Goal: Task Accomplishment & Management: Manage account settings

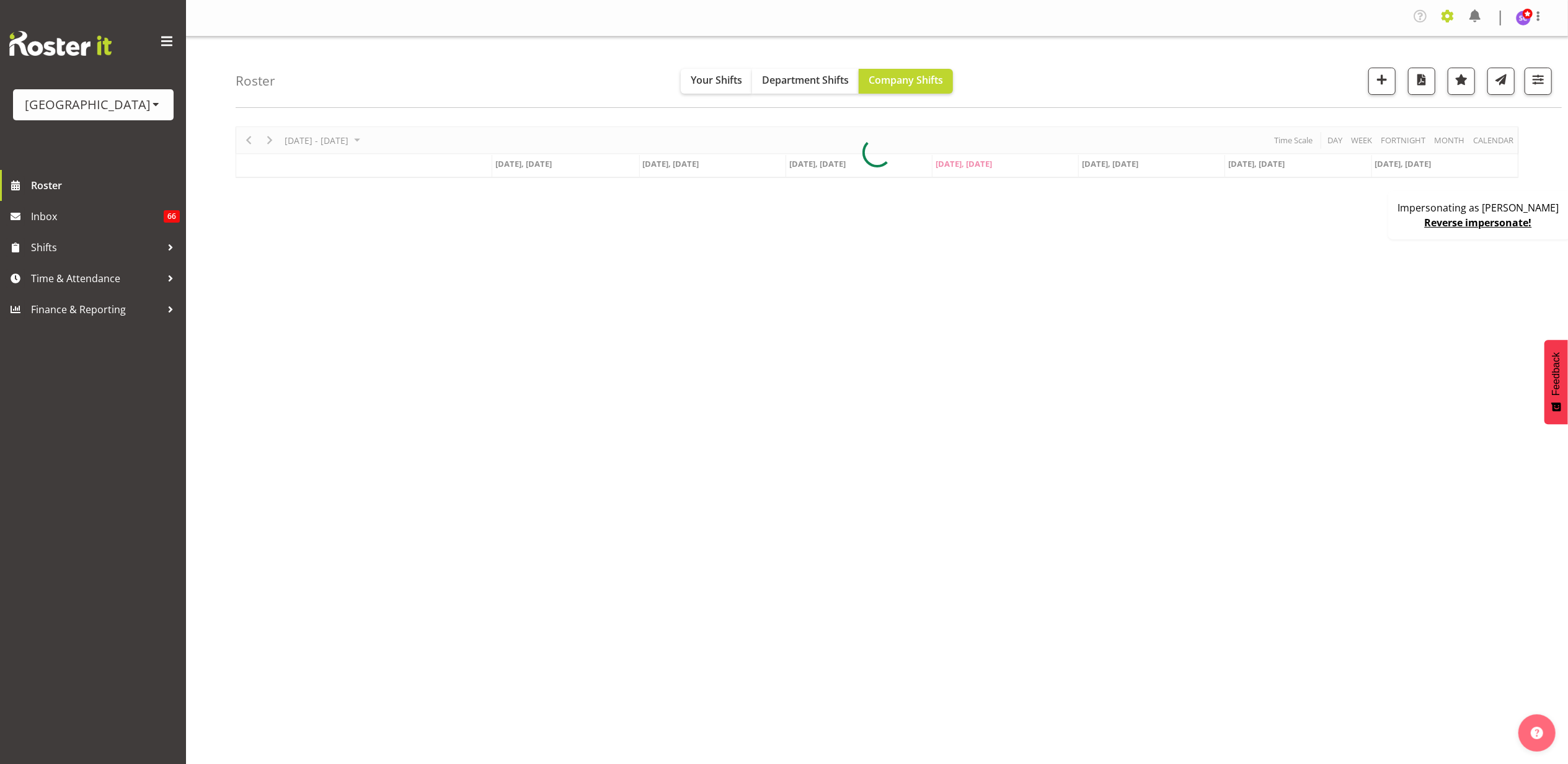
click at [1446, 11] on span at bounding box center [1448, 16] width 20 height 20
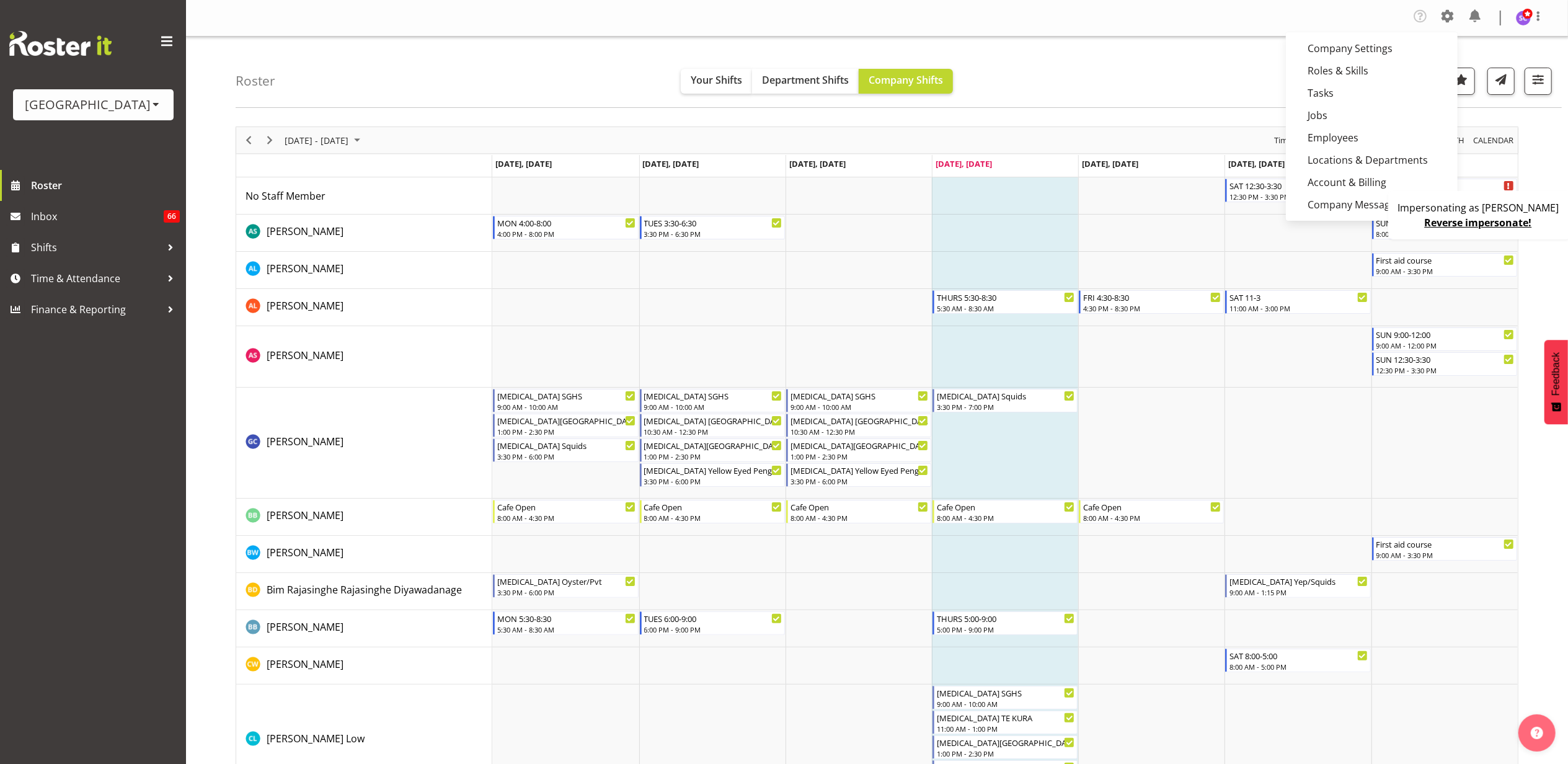
click at [1215, 68] on div "Roster Your Shifts Department Shifts Company Shifts All Locations Clear Splash …" at bounding box center [899, 72] width 1326 height 72
click at [1461, 217] on link "Reverse impersonate!" at bounding box center [1479, 222] width 107 height 14
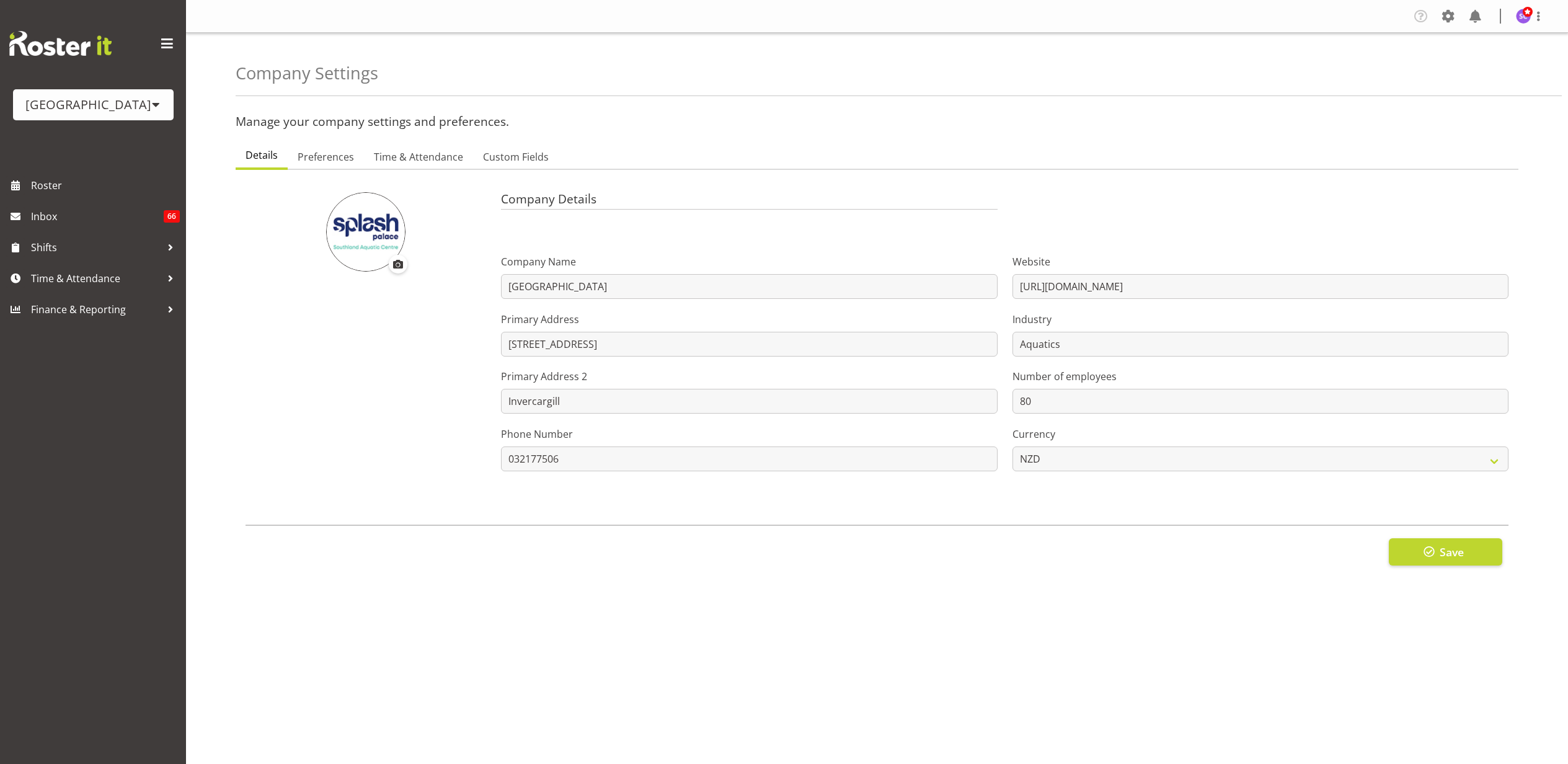
select select "[DATE]"
select select "1_day_before"
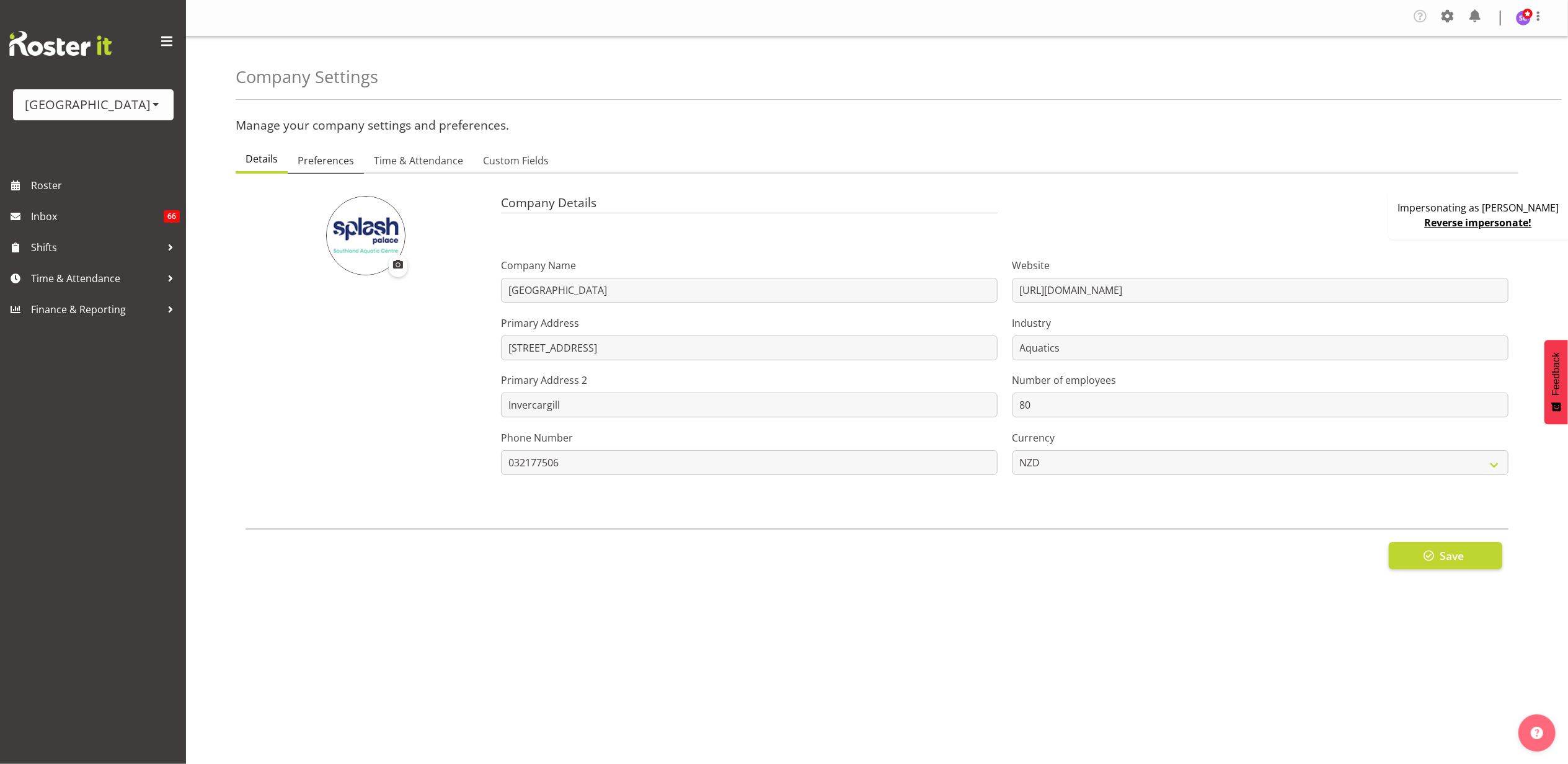
click at [338, 154] on span "Preferences" at bounding box center [326, 160] width 56 height 15
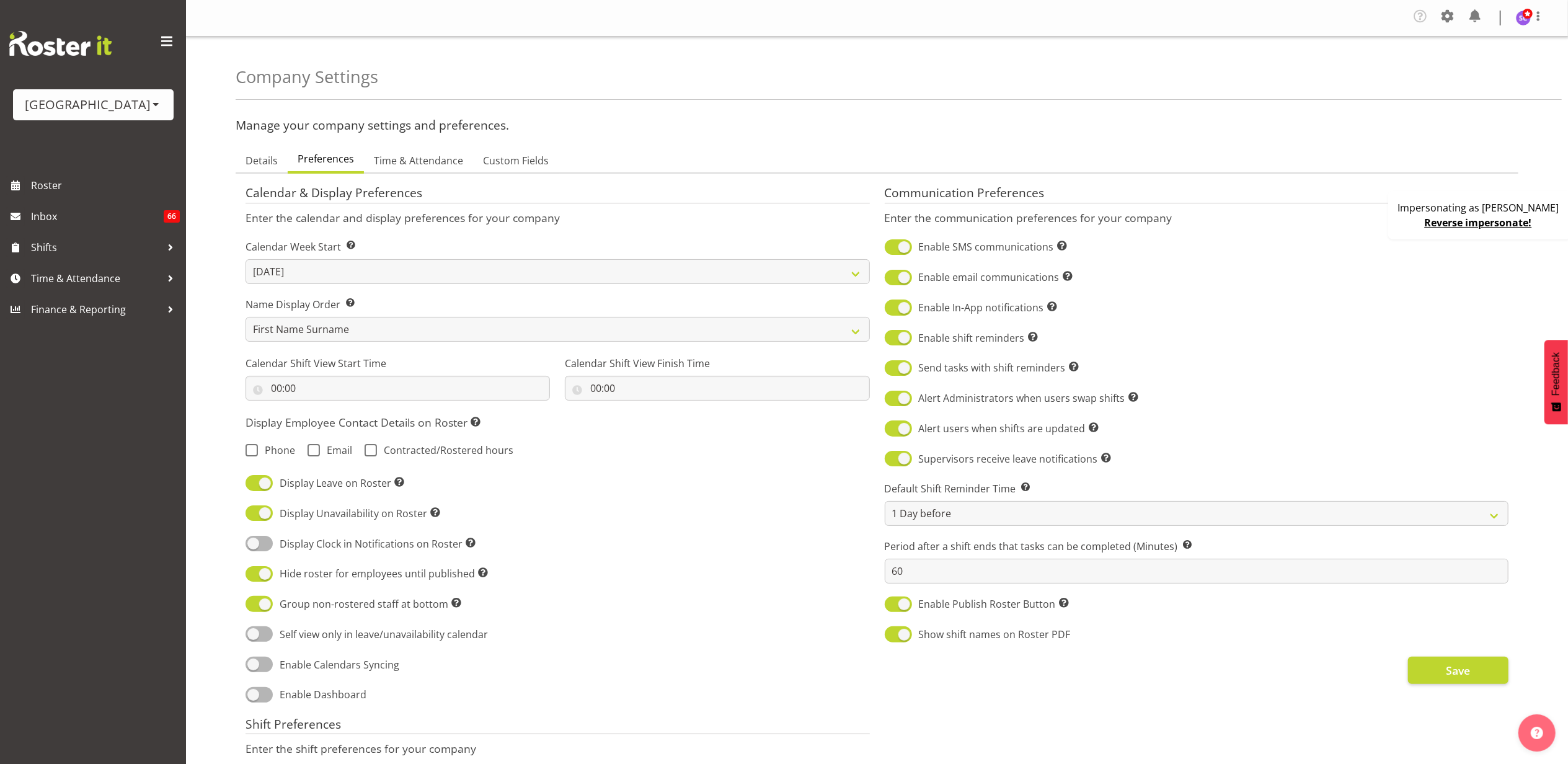
click at [449, 173] on section "Company Details Company Name Splash Palace Primary Address [STREET_ADDRESS] Pri…" at bounding box center [877, 691] width 1283 height 1035
click at [442, 157] on span "Time & Attendance" at bounding box center [418, 160] width 89 height 15
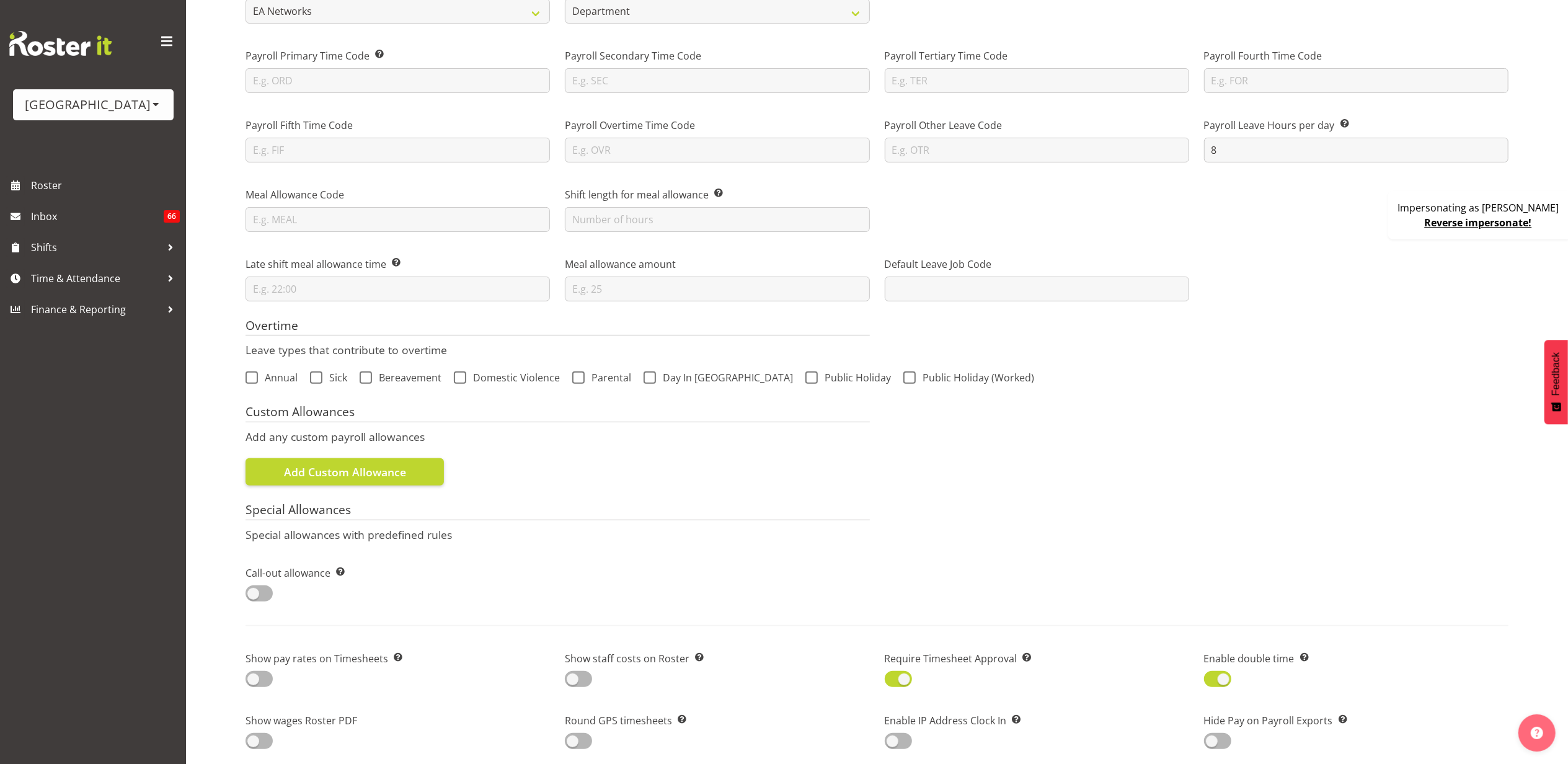
scroll to position [661, 0]
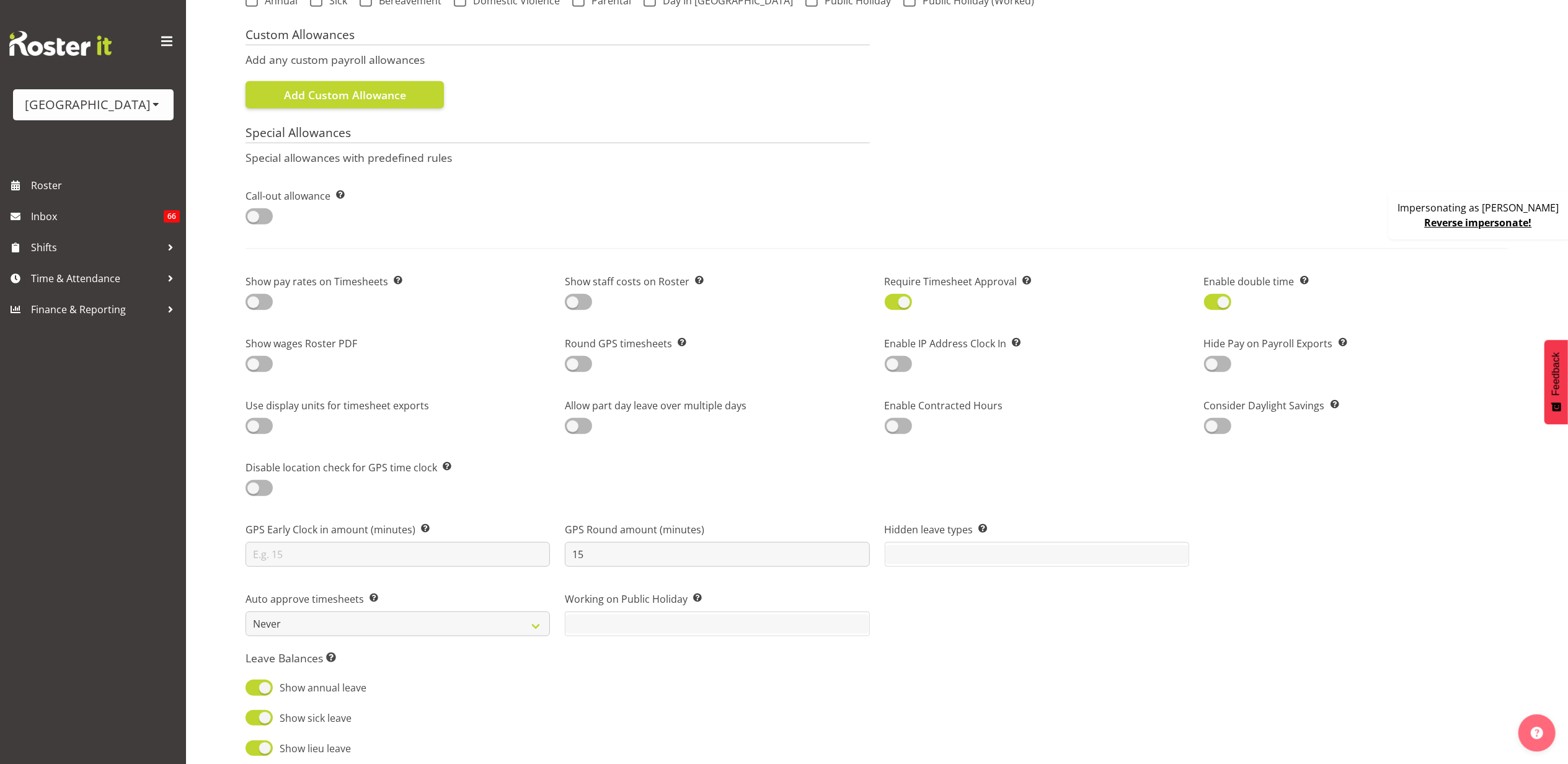
click at [903, 311] on div "Require Timesheet Approval Require timesheets to be approved before they can be…" at bounding box center [1037, 293] width 304 height 37
click at [898, 301] on span at bounding box center [898, 301] width 27 height 15
click at [893, 301] on input "checkbox" at bounding box center [889, 303] width 8 height 8
checkbox input "false"
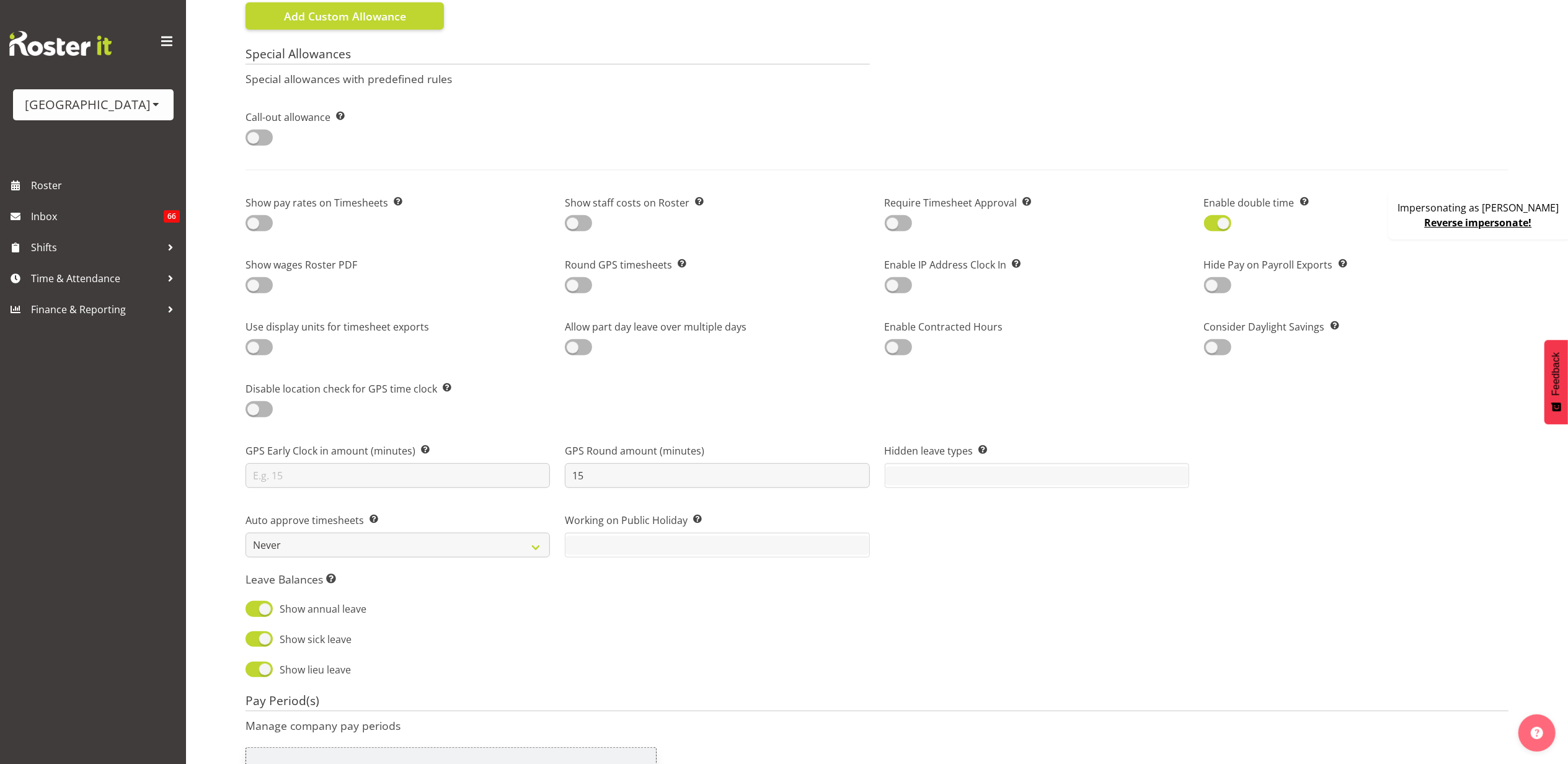
scroll to position [902, 0]
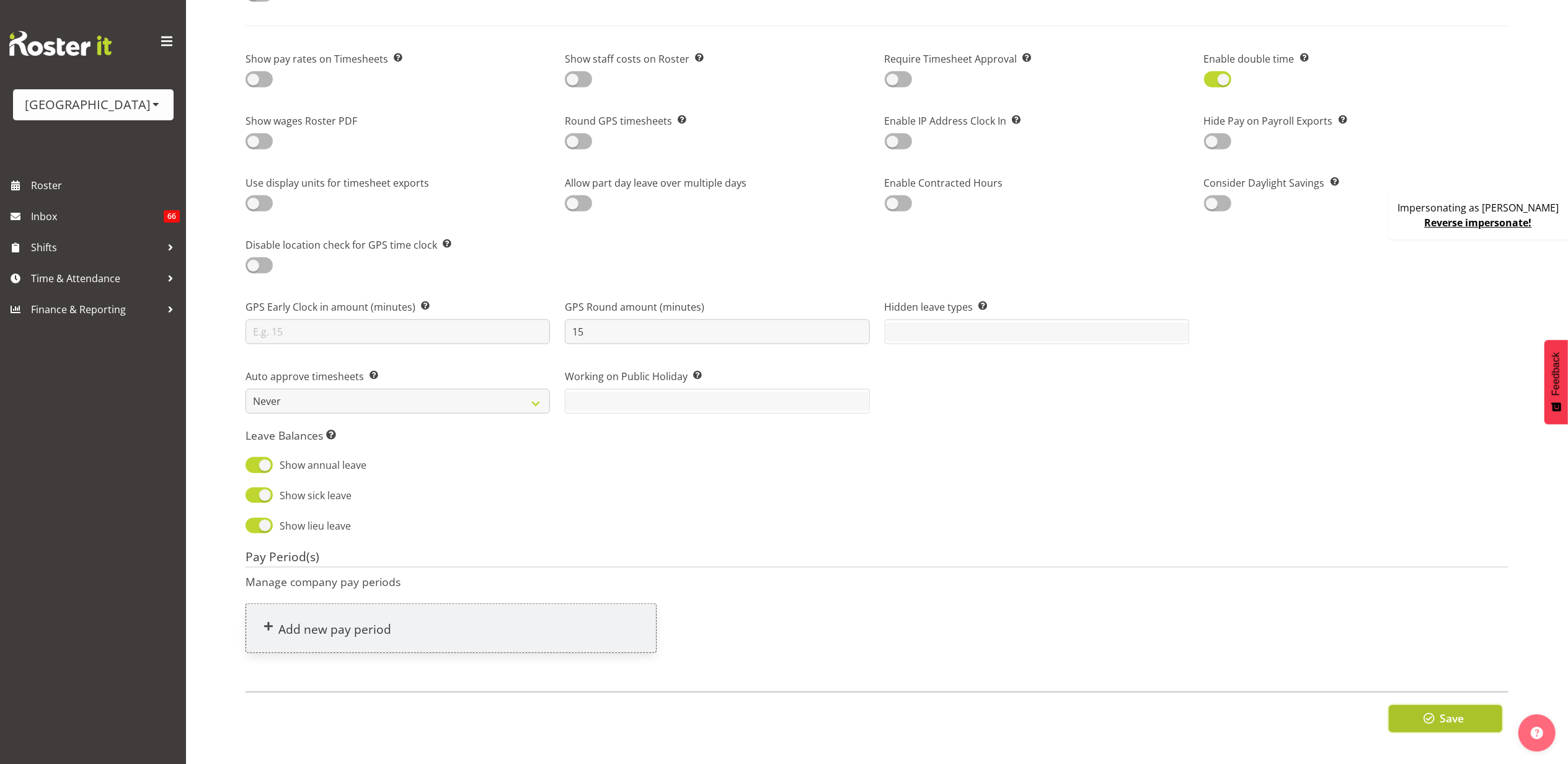
click at [1466, 713] on button "Save" at bounding box center [1445, 718] width 113 height 27
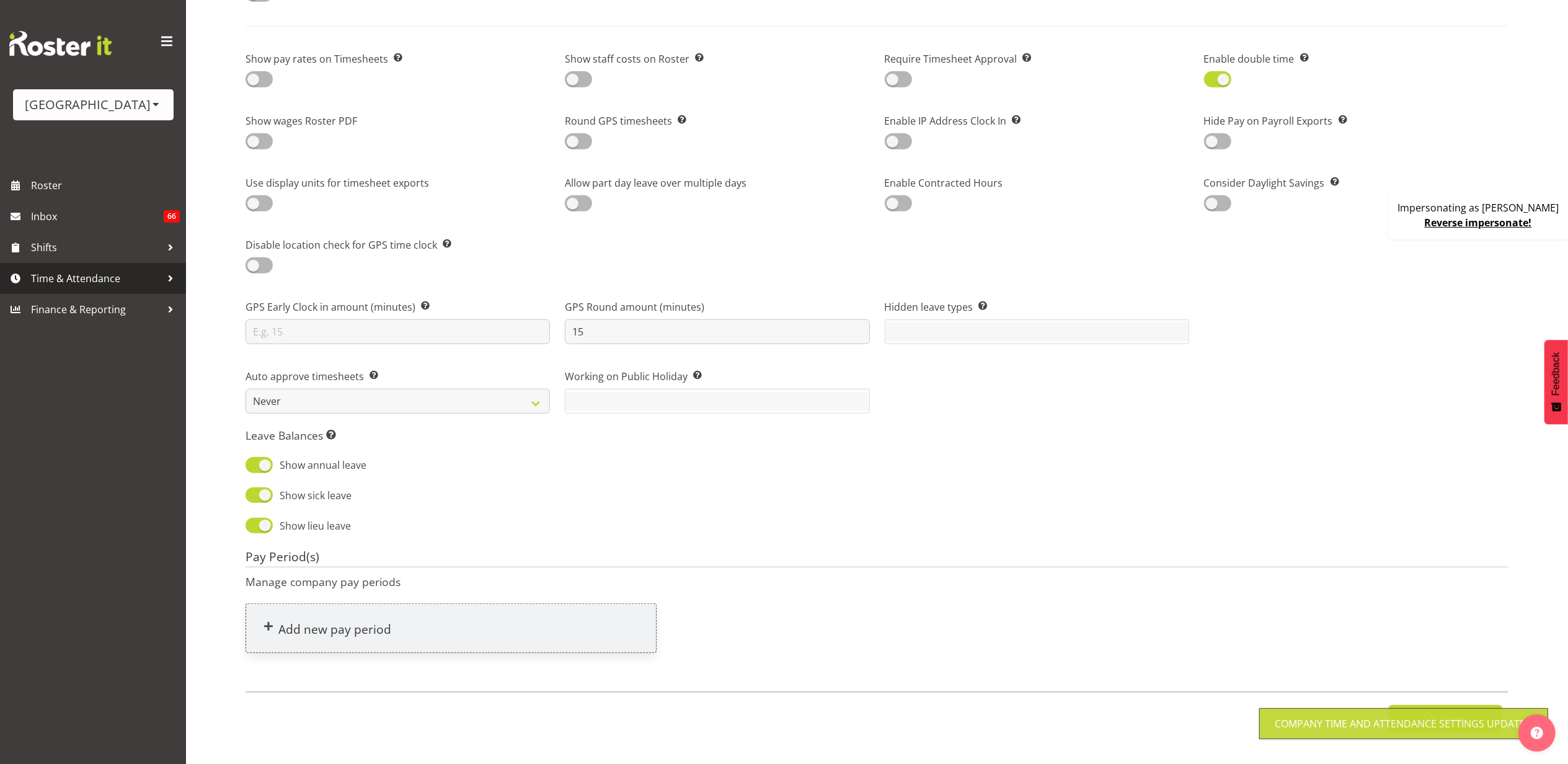
click at [111, 280] on span "Time & Attendance" at bounding box center [96, 279] width 130 height 19
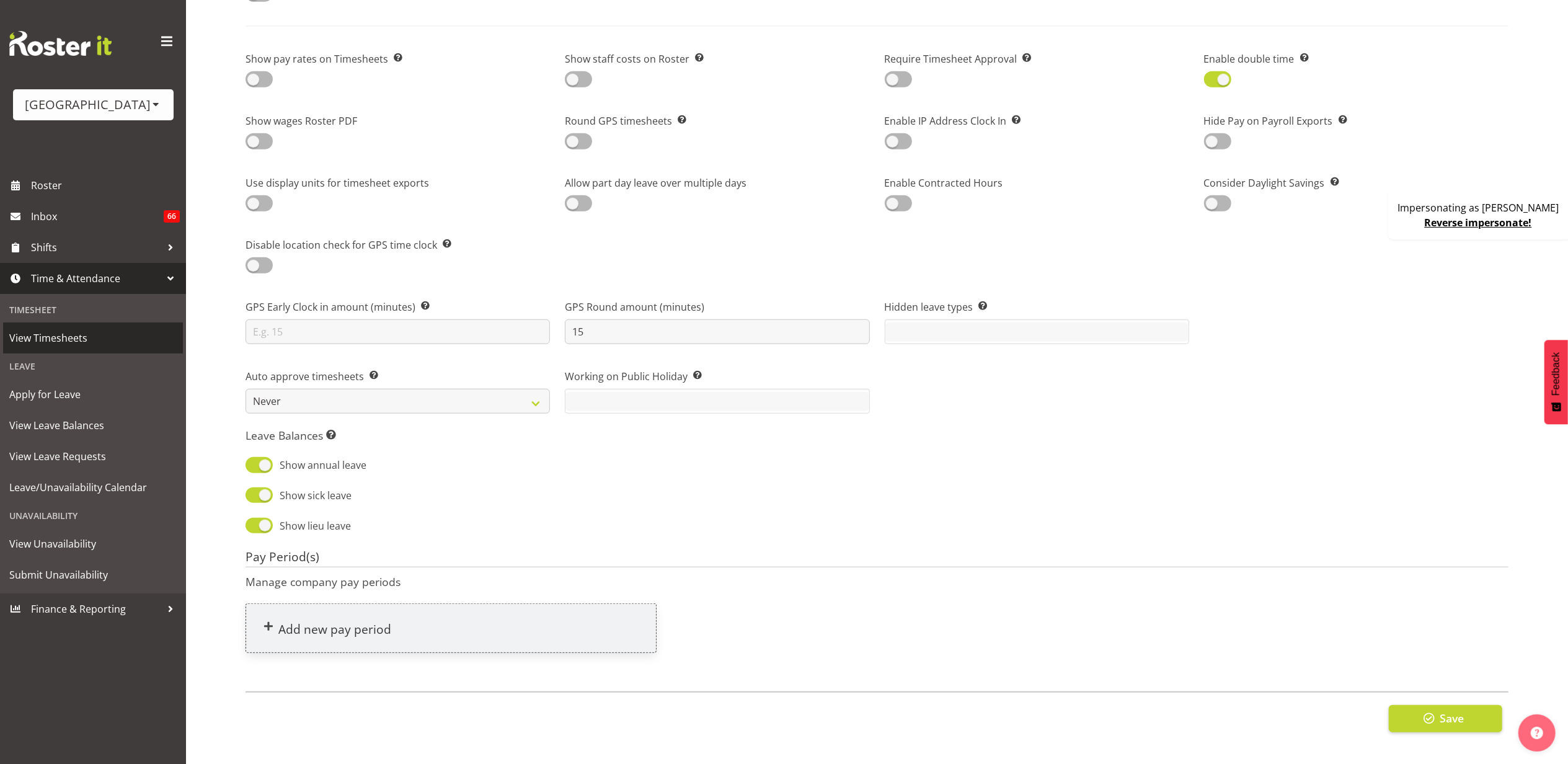
click at [85, 338] on span "View Timesheets" at bounding box center [93, 338] width 167 height 19
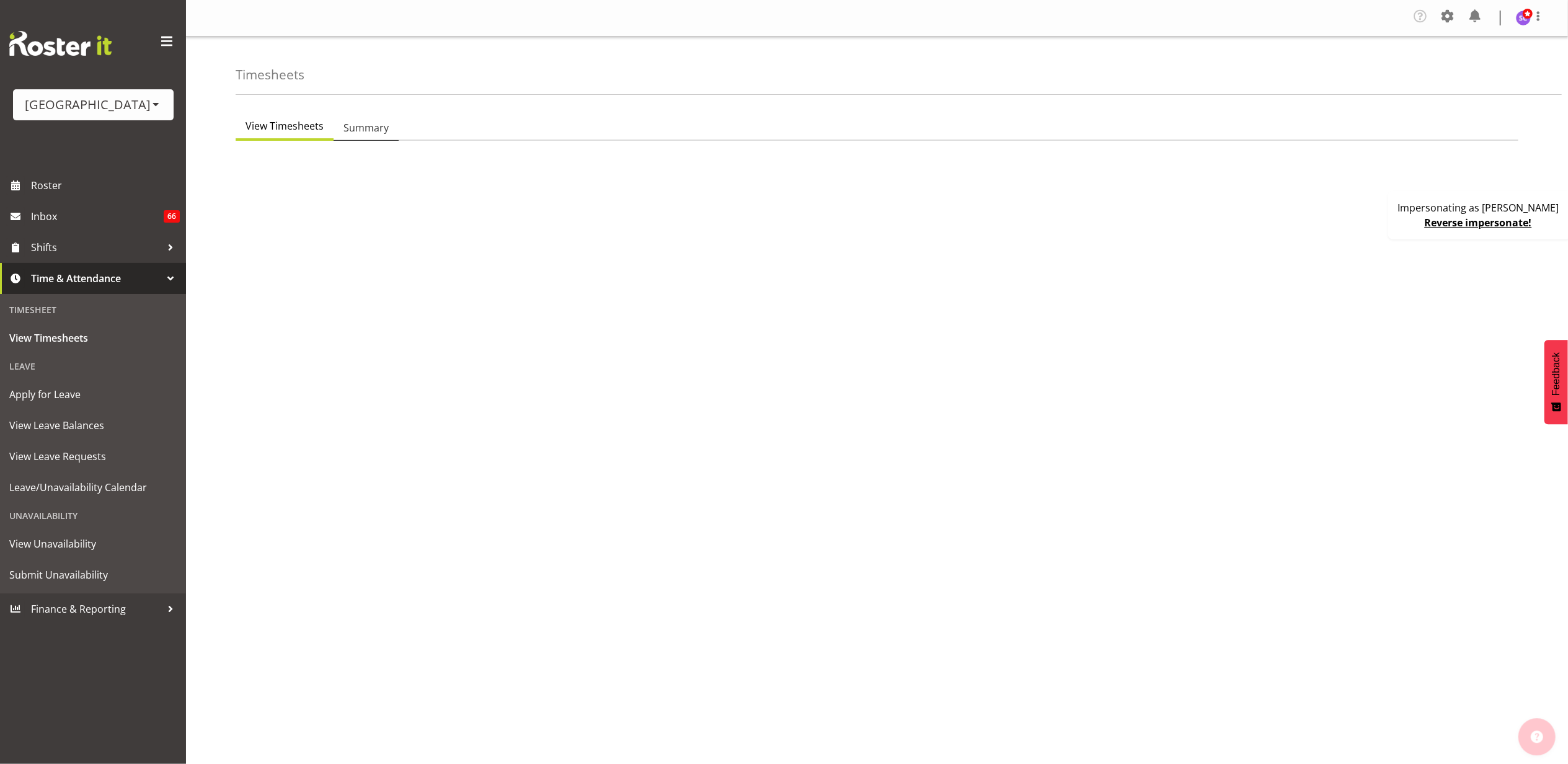
click at [373, 132] on span "Summary" at bounding box center [366, 128] width 45 height 15
click at [291, 126] on span "View Timesheets" at bounding box center [285, 128] width 78 height 15
click at [1525, 17] on span at bounding box center [1528, 13] width 10 height 10
click at [1449, 40] on link "Profile" at bounding box center [1486, 46] width 119 height 23
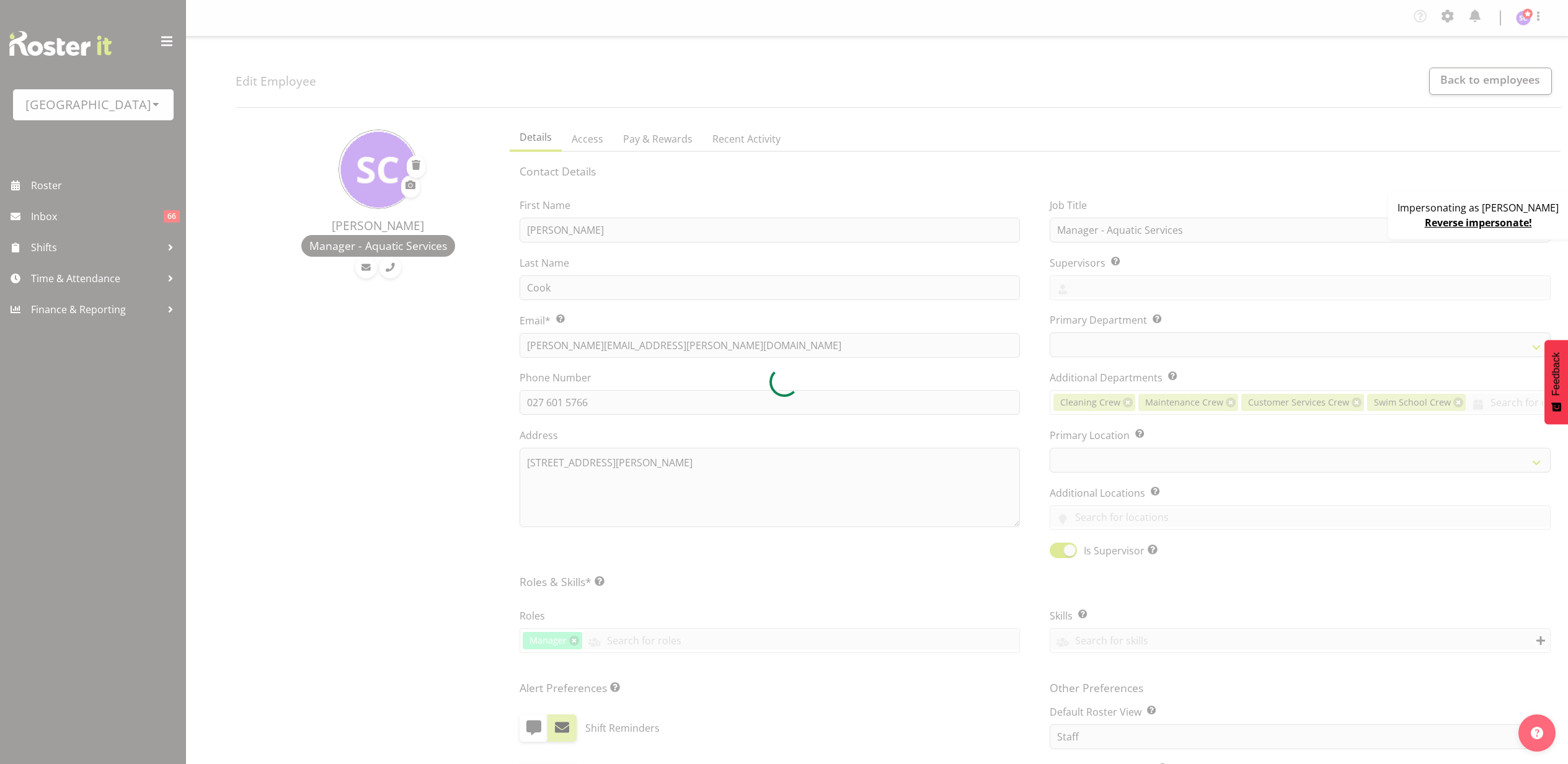
select select "TimelineWeek"
select select
select select "114"
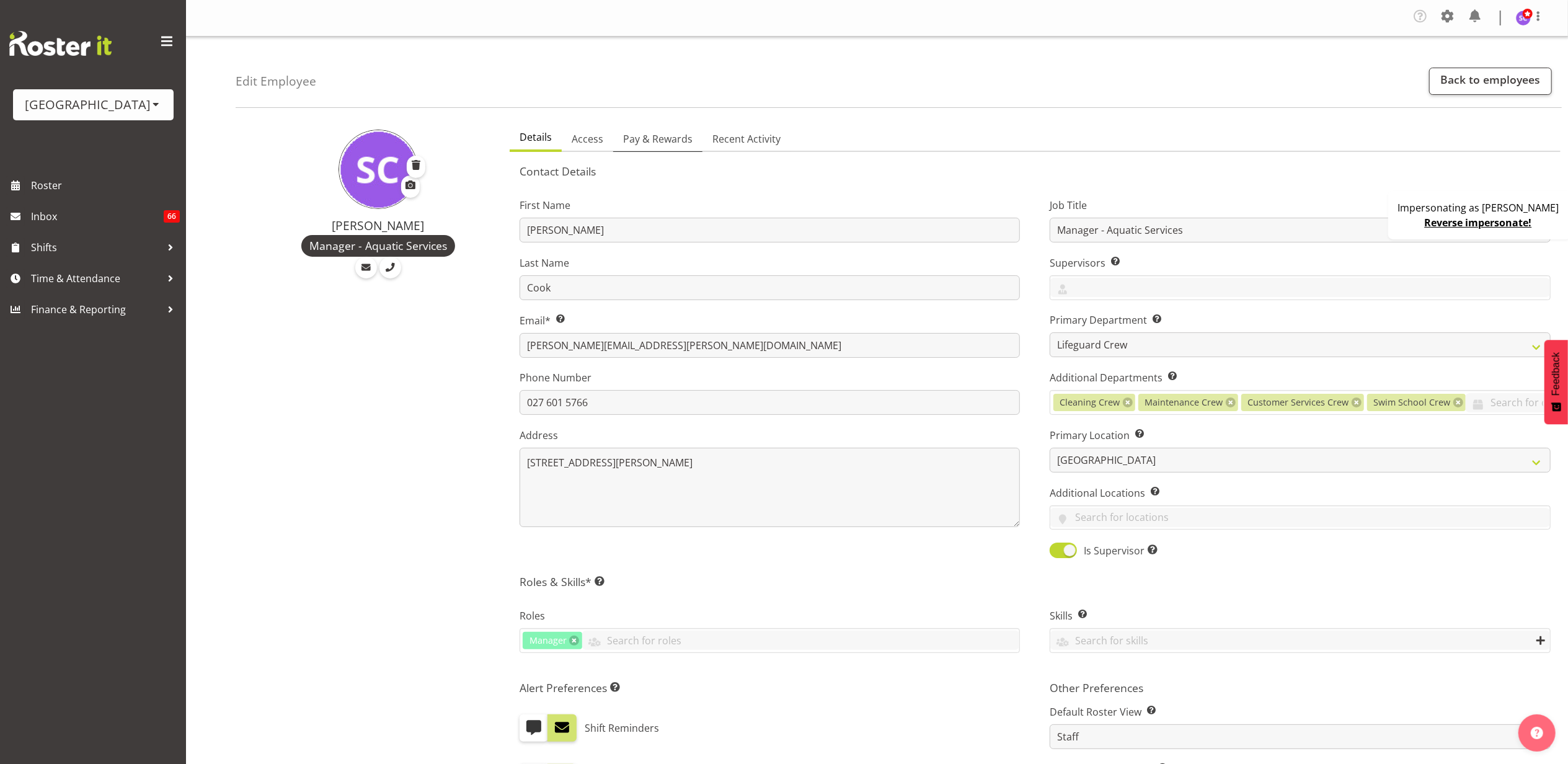
click at [641, 140] on span "Pay & Rewards" at bounding box center [657, 139] width 69 height 15
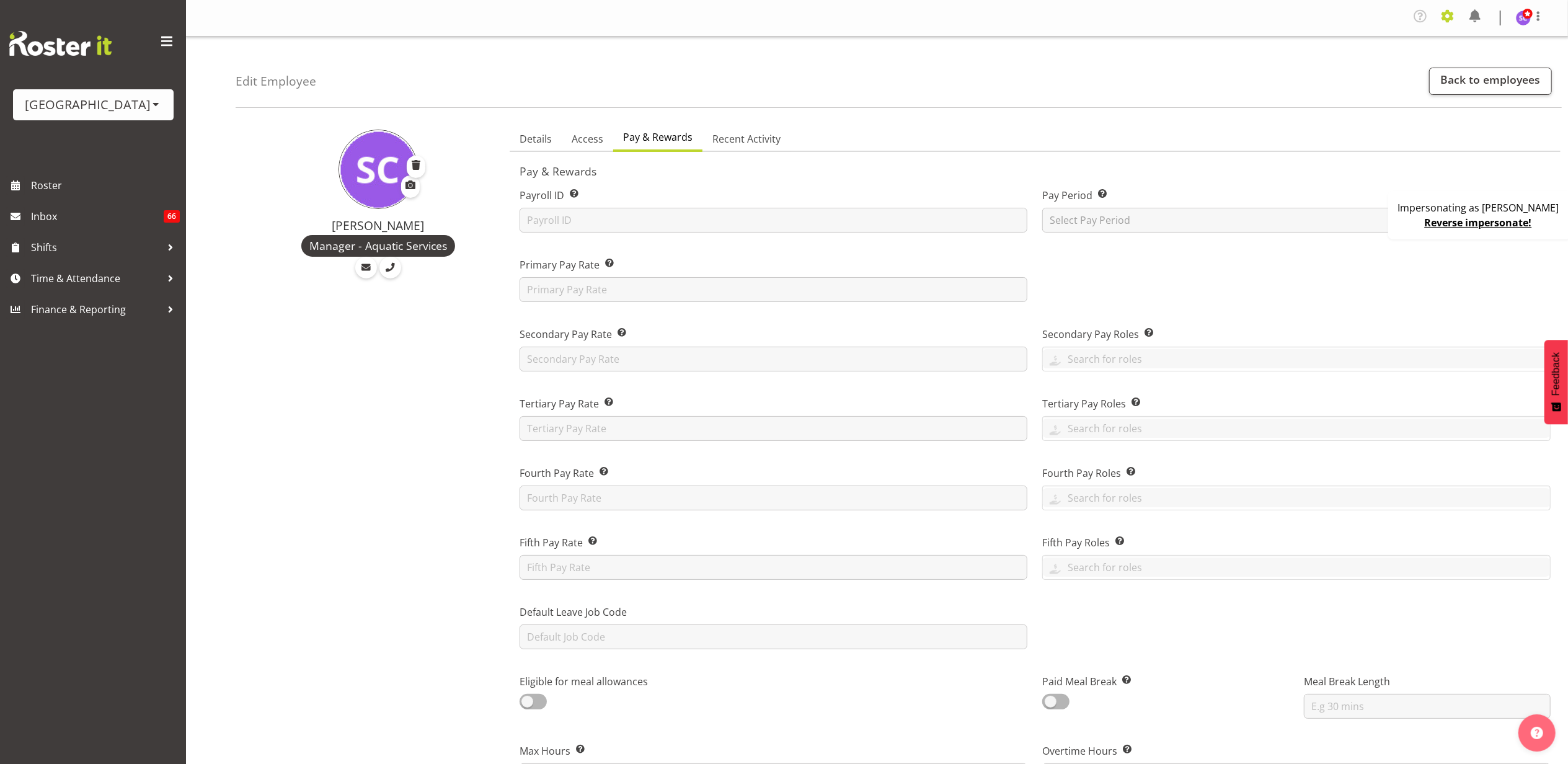
click at [1446, 21] on span at bounding box center [1448, 16] width 20 height 20
click at [1428, 48] on link "Company Settings" at bounding box center [1371, 48] width 171 height 23
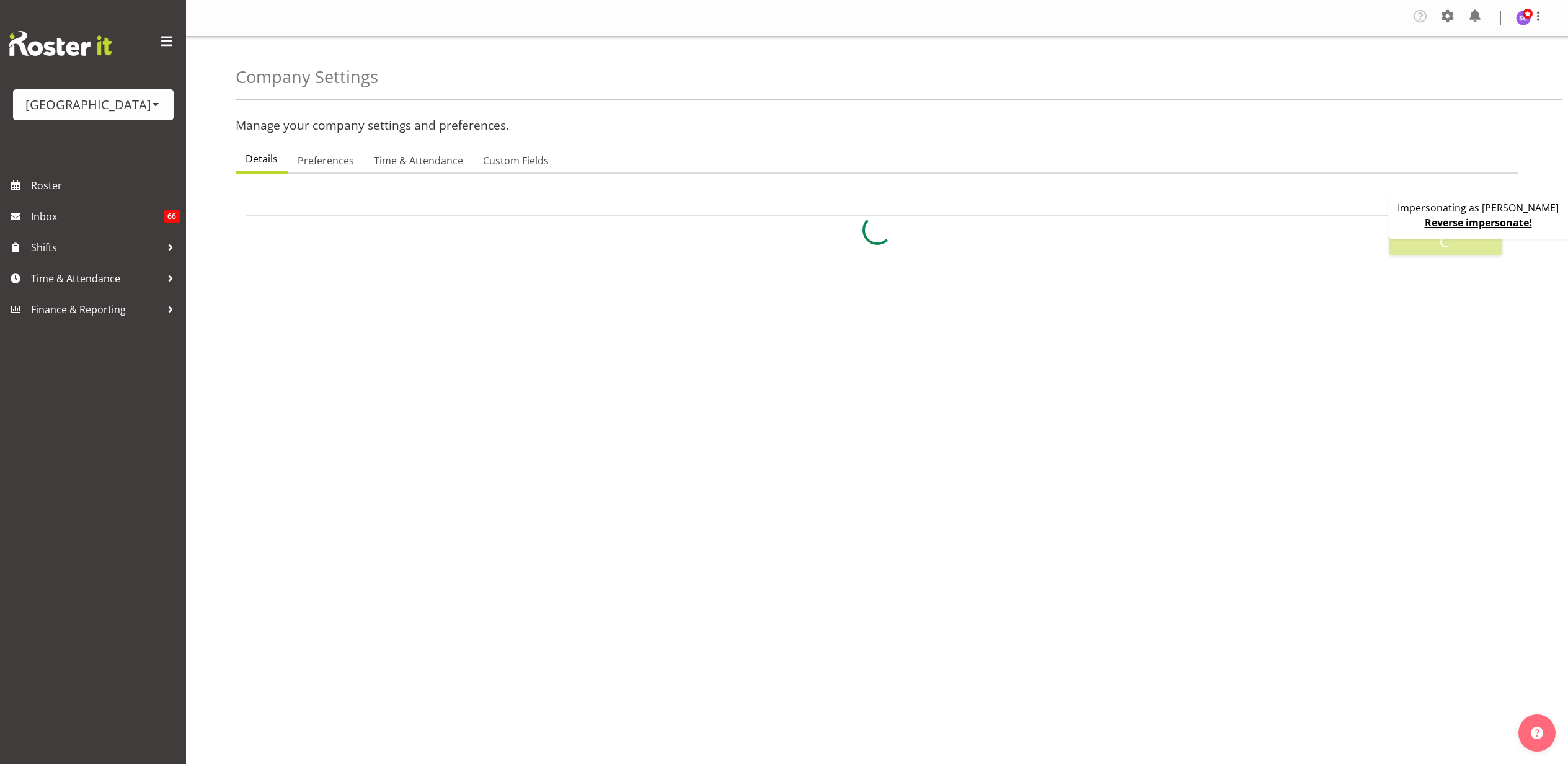
select select
select select "ea-networks"
type input "8"
checkbox input "true"
type input "15"
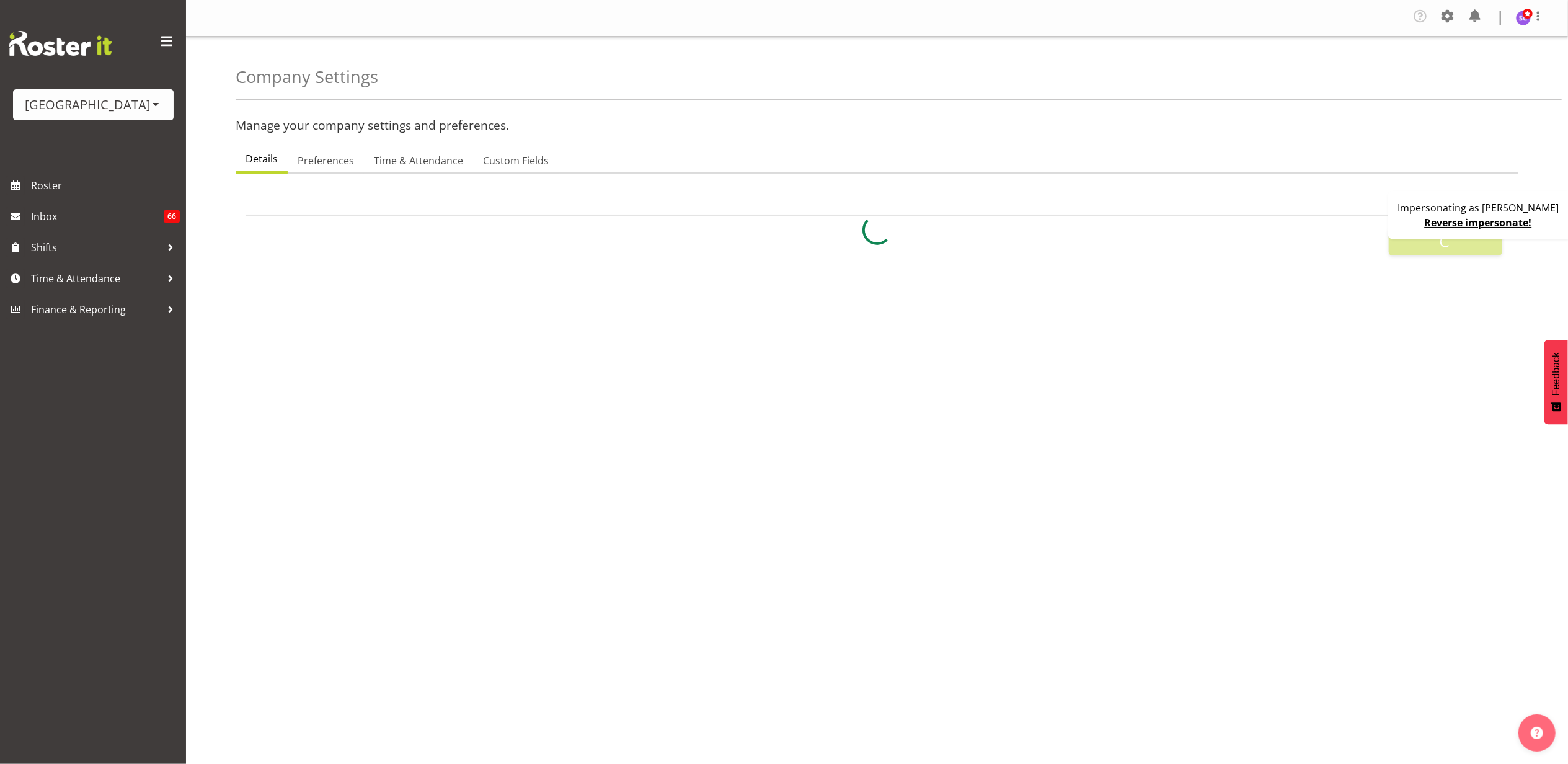
select select "0"
checkbox input "true"
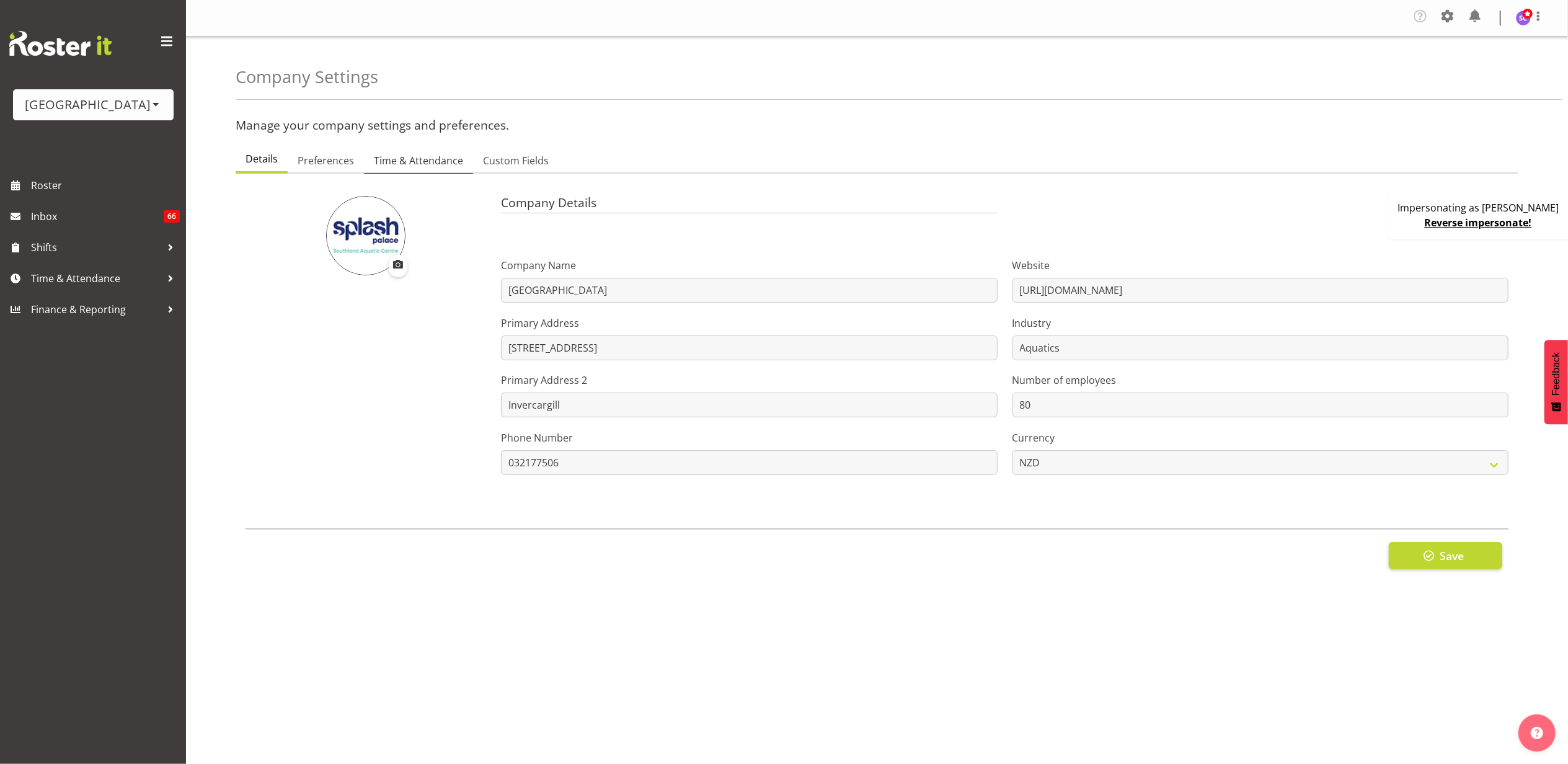
click at [430, 171] on link "Time & Attendance" at bounding box center [418, 161] width 109 height 26
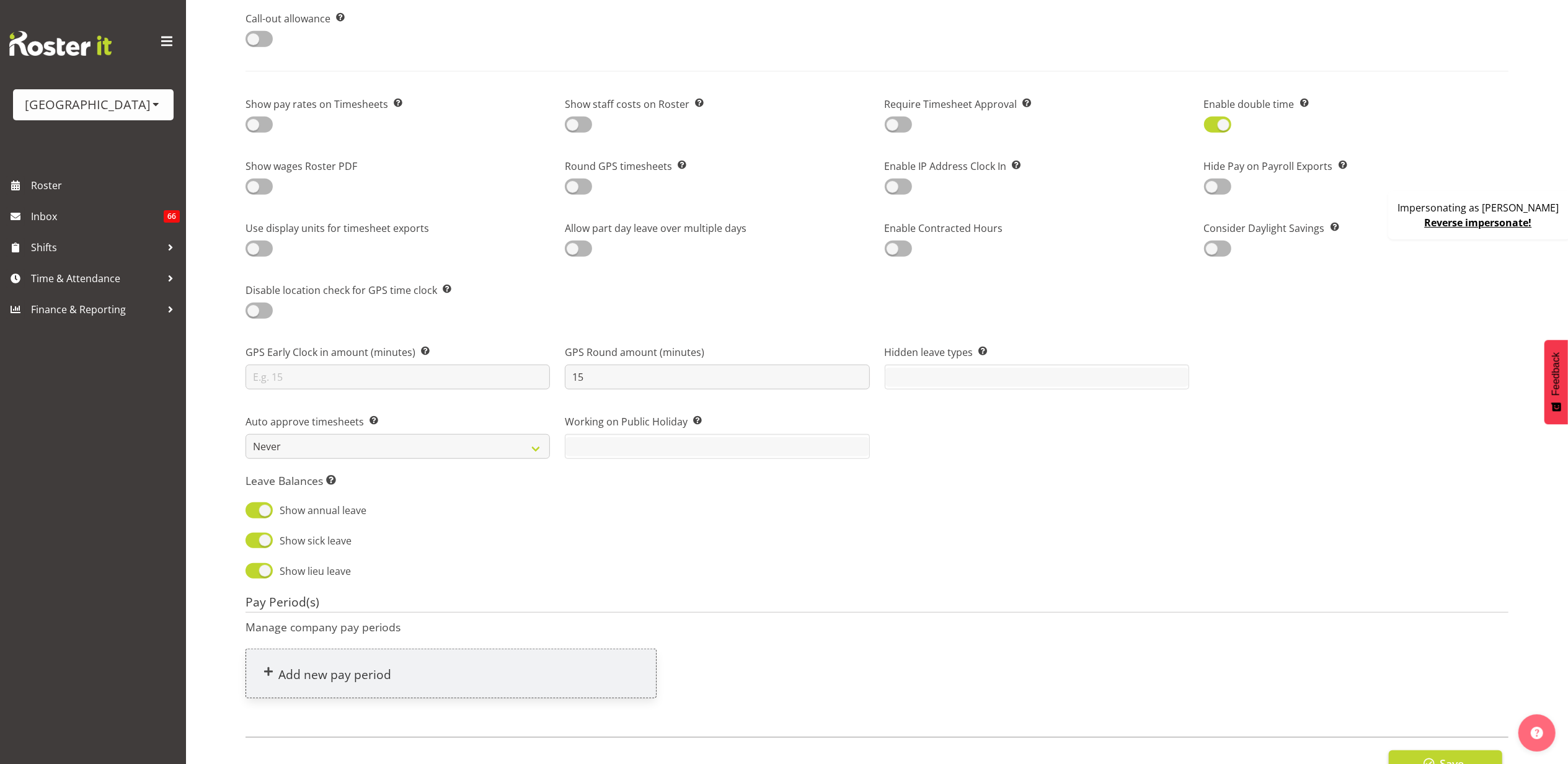
scroll to position [902, 0]
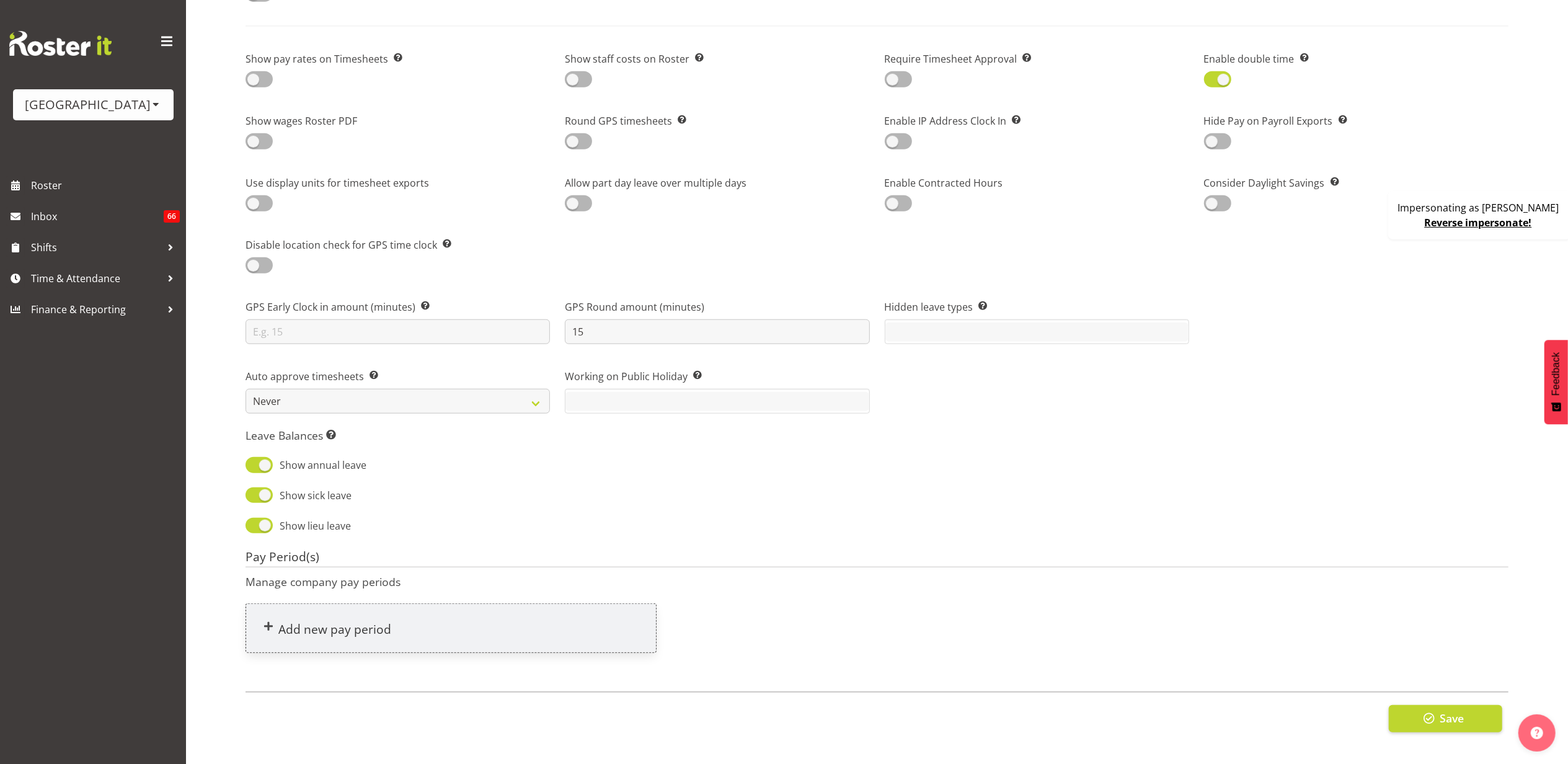
click at [1484, 222] on link "Reverse impersonate!" at bounding box center [1479, 222] width 107 height 14
